Goal: Task Accomplishment & Management: Manage account settings

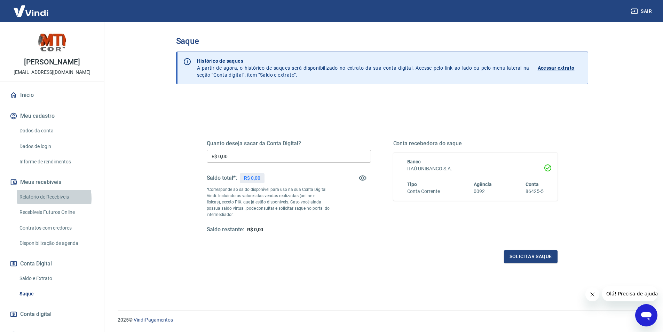
click at [41, 204] on link "Relatório de Recebíveis" at bounding box center [56, 197] width 79 height 14
click at [259, 154] on input "R$ 0,00" at bounding box center [289, 156] width 164 height 13
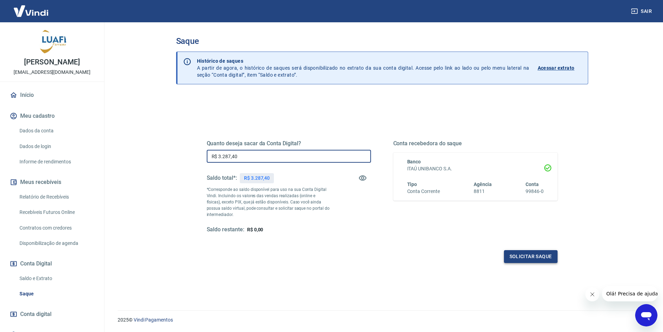
type input "R$ 3.287,40"
click at [539, 256] on button "Solicitar saque" at bounding box center [531, 256] width 54 height 13
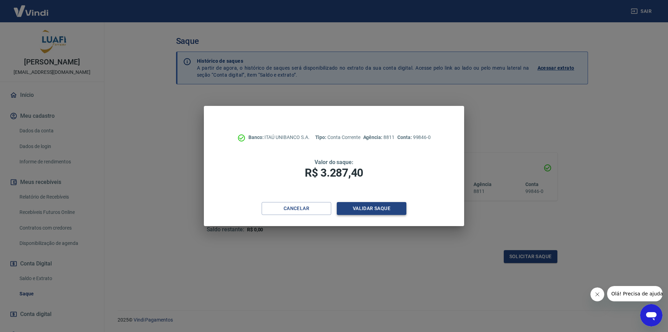
click at [370, 209] on button "Validar saque" at bounding box center [372, 208] width 70 height 13
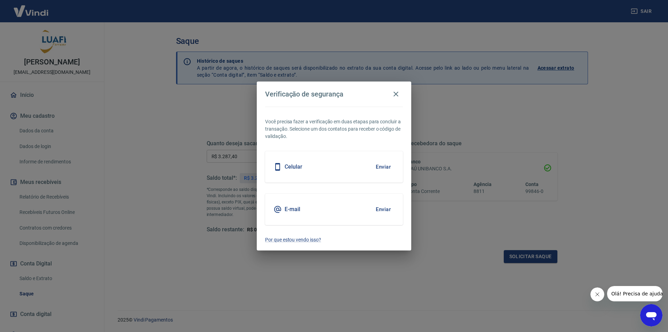
click at [379, 210] on button "Enviar" at bounding box center [383, 209] width 23 height 15
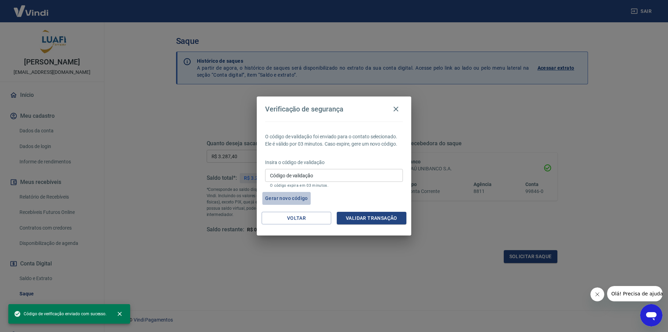
click at [297, 196] on button "Gerar novo código" at bounding box center [286, 198] width 48 height 13
click at [326, 173] on input "Código de validação" at bounding box center [334, 175] width 138 height 13
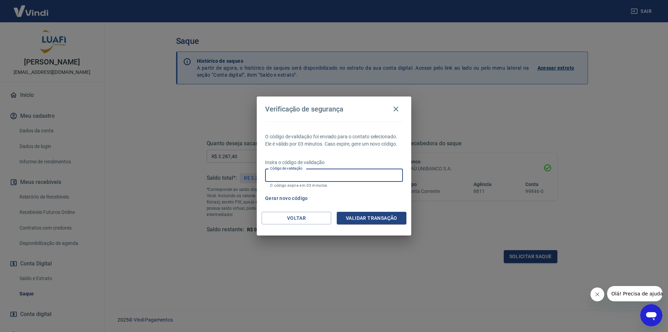
paste input "485289"
type input "485289"
click at [388, 214] on button "Validar transação" at bounding box center [372, 218] width 70 height 13
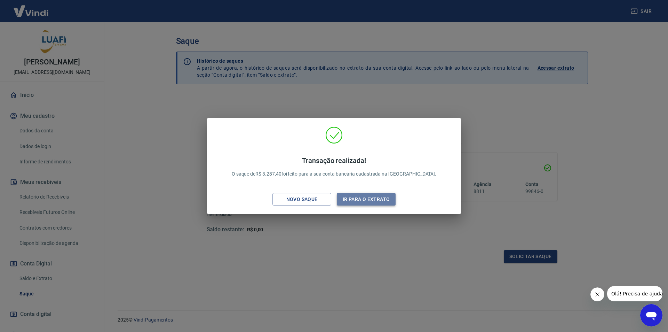
click at [358, 195] on button "Ir para o extrato" at bounding box center [366, 199] width 59 height 13
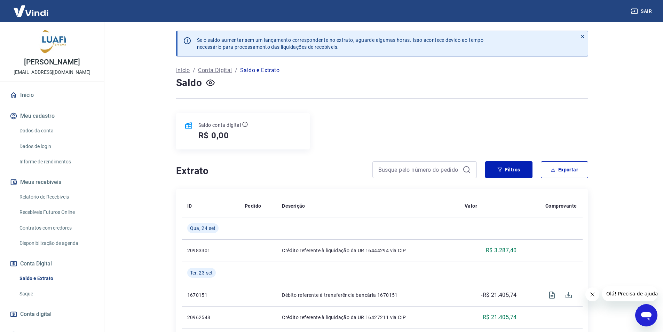
click at [65, 201] on link "Relatório de Recebíveis" at bounding box center [56, 197] width 79 height 14
